Goal: Task Accomplishment & Management: Use online tool/utility

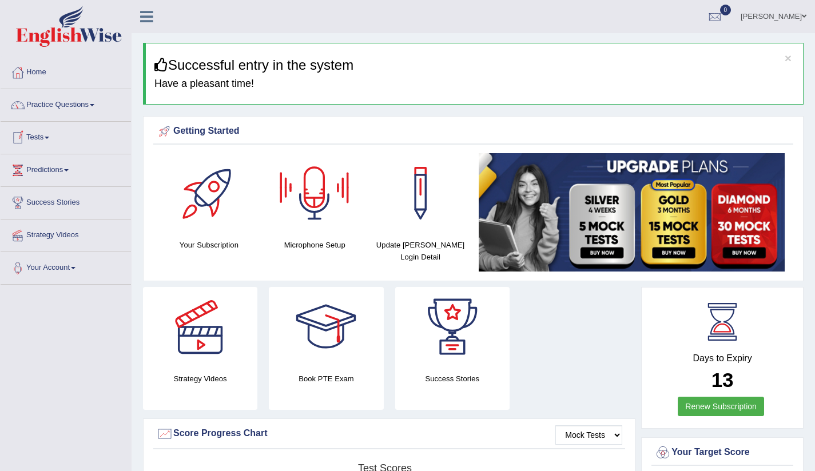
click at [41, 145] on link "Tests" at bounding box center [66, 136] width 130 height 29
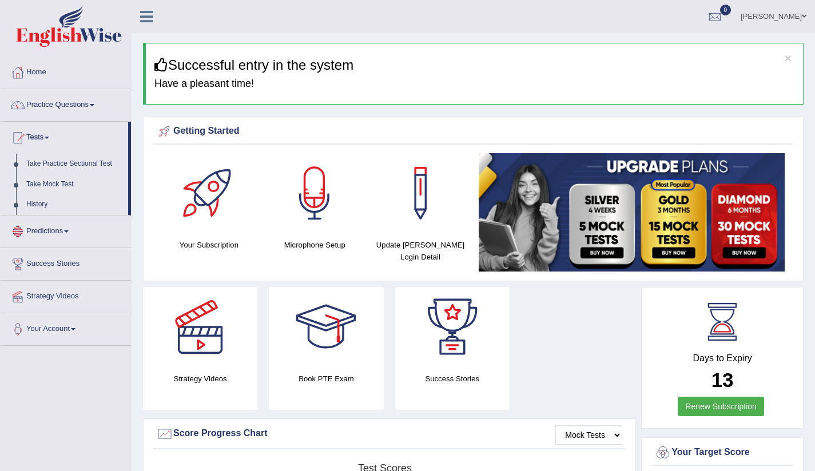
click at [76, 234] on link "Predictions" at bounding box center [66, 230] width 130 height 29
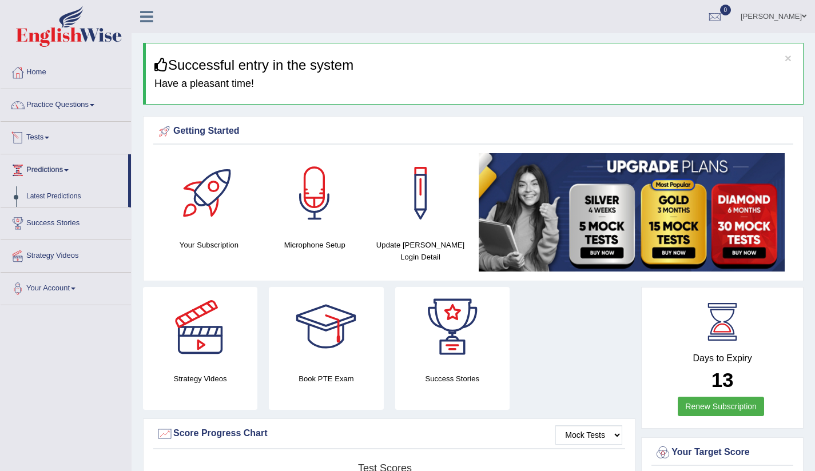
click at [51, 140] on link "Tests" at bounding box center [66, 136] width 130 height 29
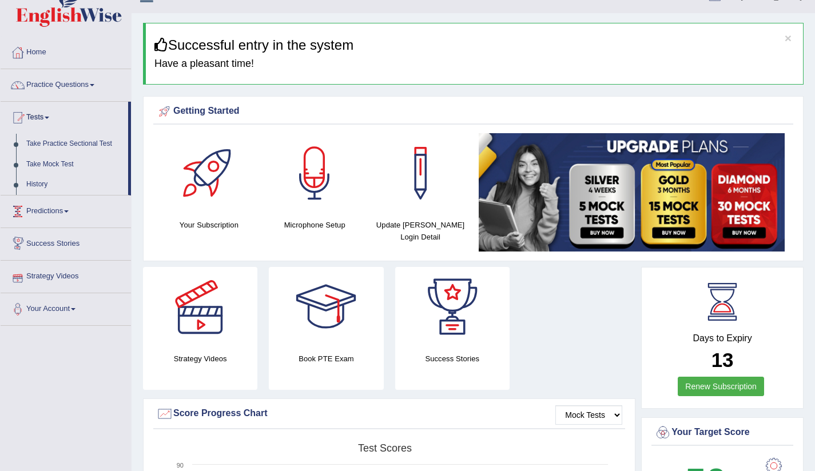
scroll to position [22, 0]
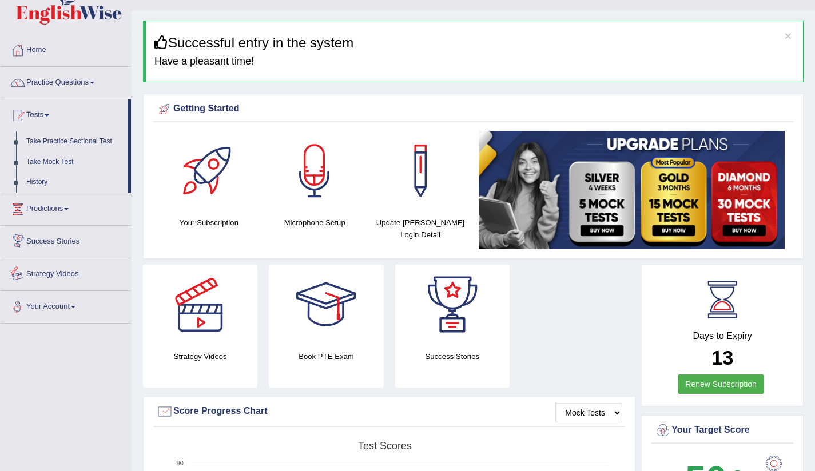
click at [64, 239] on link "Success Stories" at bounding box center [66, 240] width 130 height 29
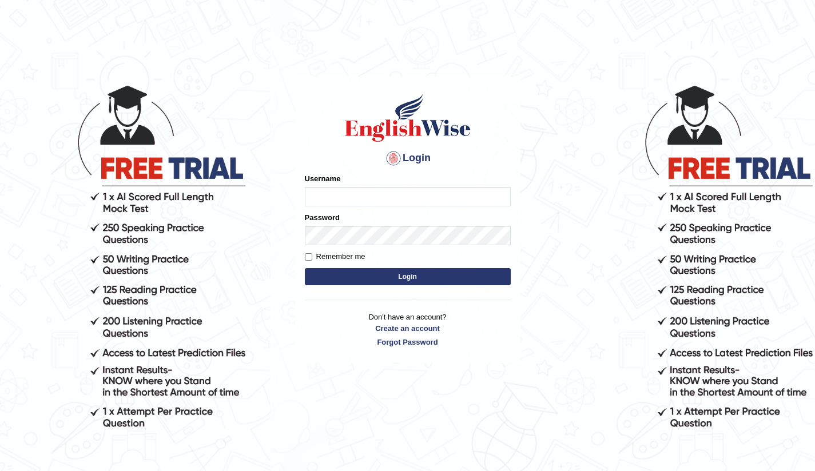
type input "Bikmaeva"
click at [414, 284] on button "Login" at bounding box center [408, 276] width 206 height 17
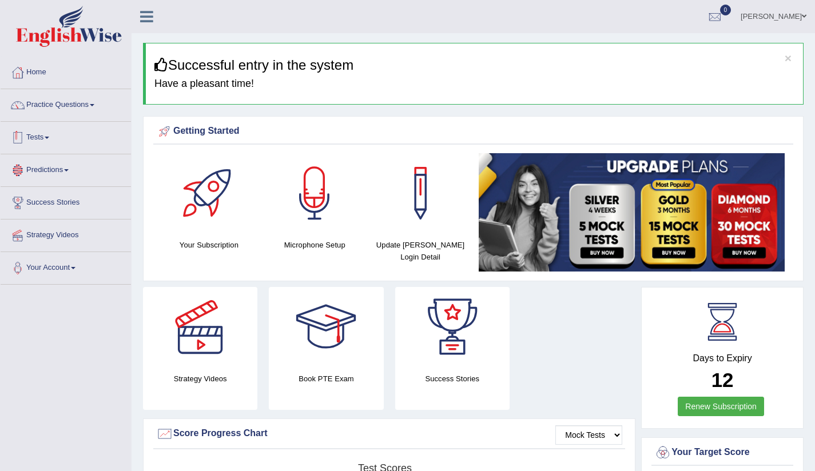
click at [49, 137] on span at bounding box center [47, 138] width 5 height 2
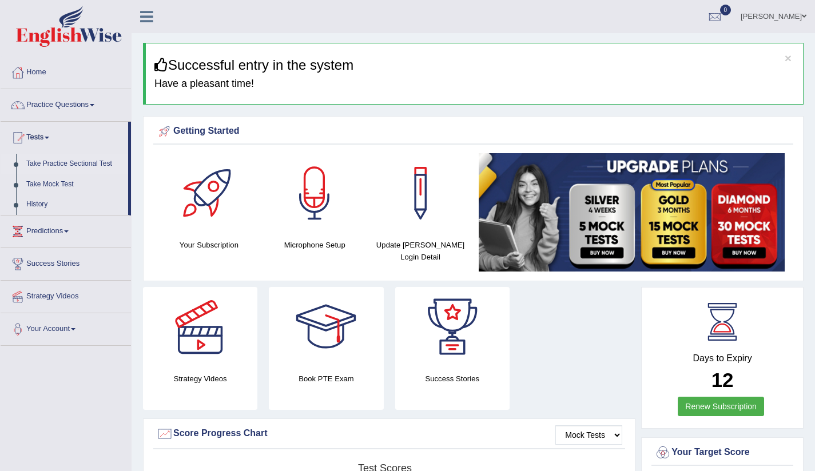
click at [62, 166] on link "Take Practice Sectional Test" at bounding box center [74, 164] width 107 height 21
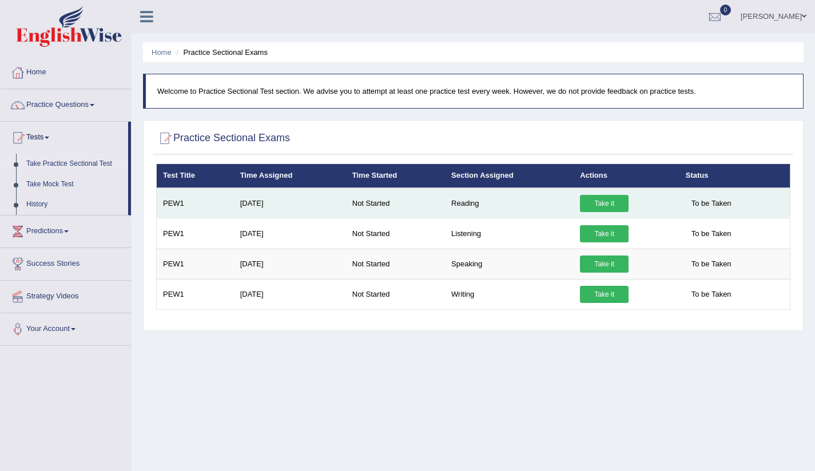
click at [600, 201] on link "Take it" at bounding box center [604, 203] width 49 height 17
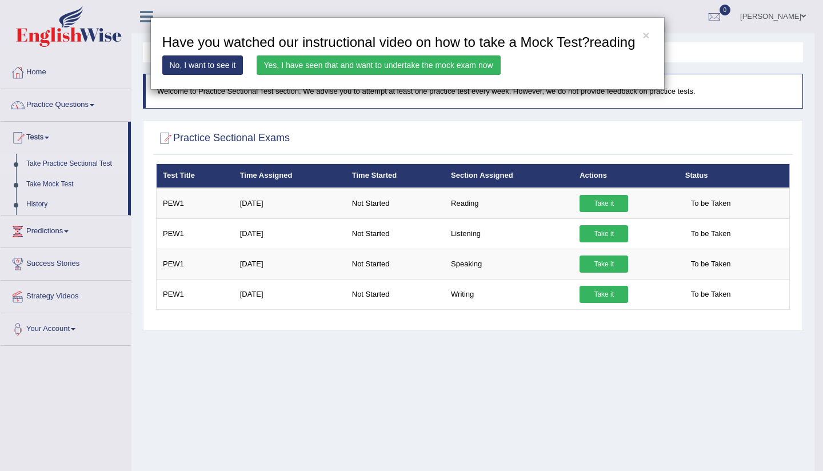
click at [301, 75] on link "Yes, I have seen that and want to undertake the mock exam now" at bounding box center [379, 64] width 244 height 19
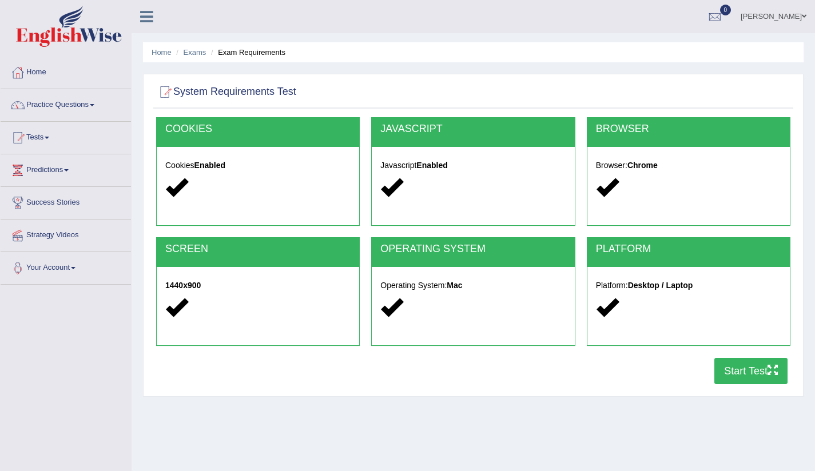
click at [755, 372] on button "Start Test" at bounding box center [750, 371] width 73 height 26
